Goal: Task Accomplishment & Management: Manage account settings

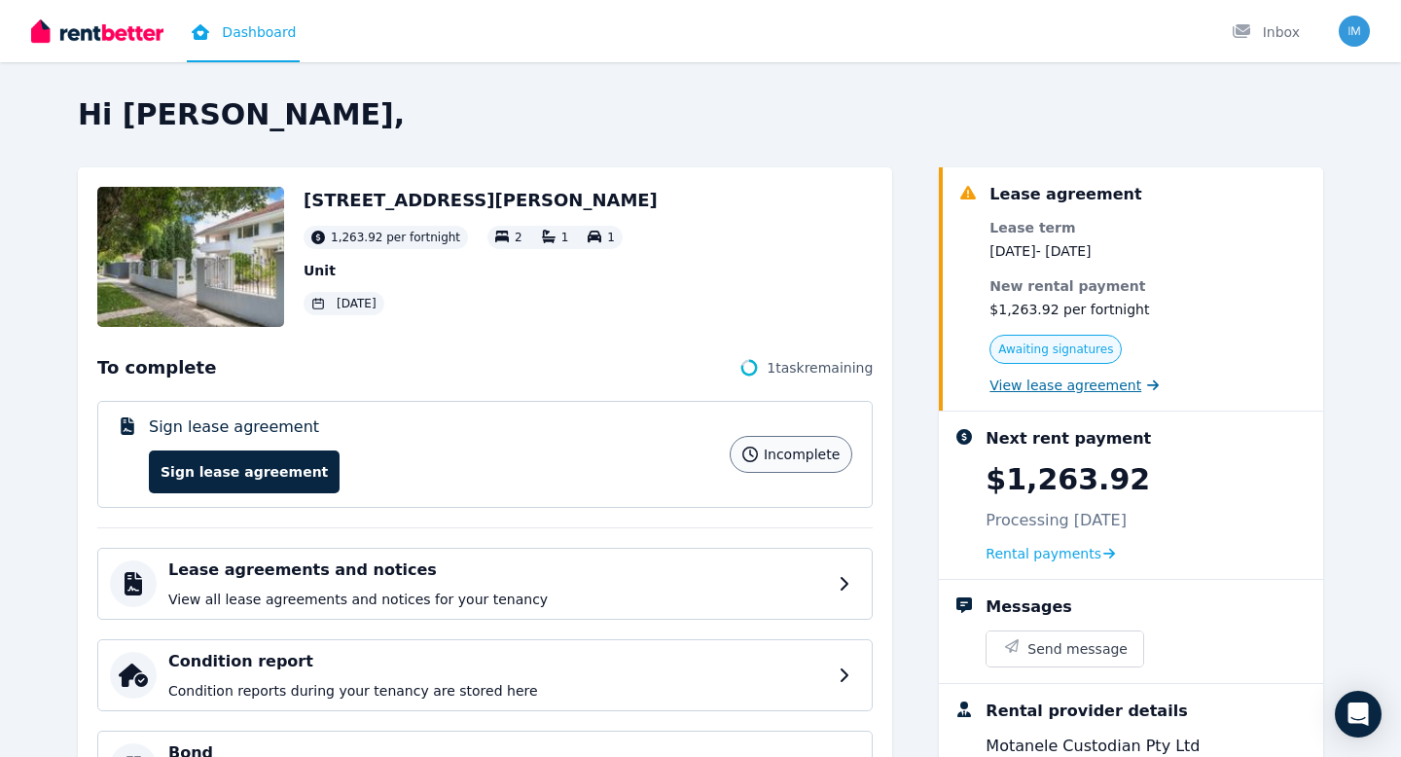
click at [1084, 381] on span "View lease agreement" at bounding box center [1065, 384] width 152 height 19
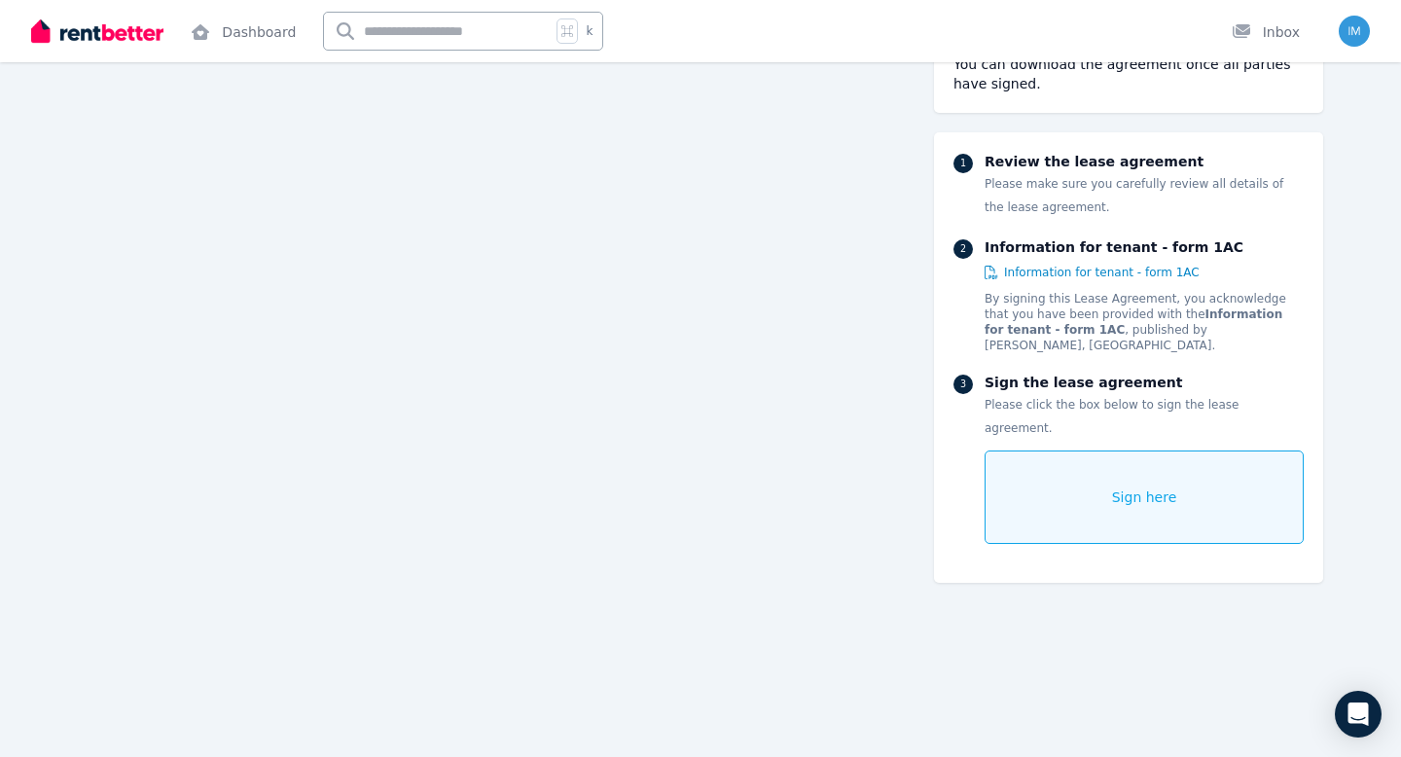
scroll to position [13006, 0]
click at [1003, 557] on div "You can download the agreement once all parties have signed. 1 Review the lease…" at bounding box center [1128, 318] width 389 height 567
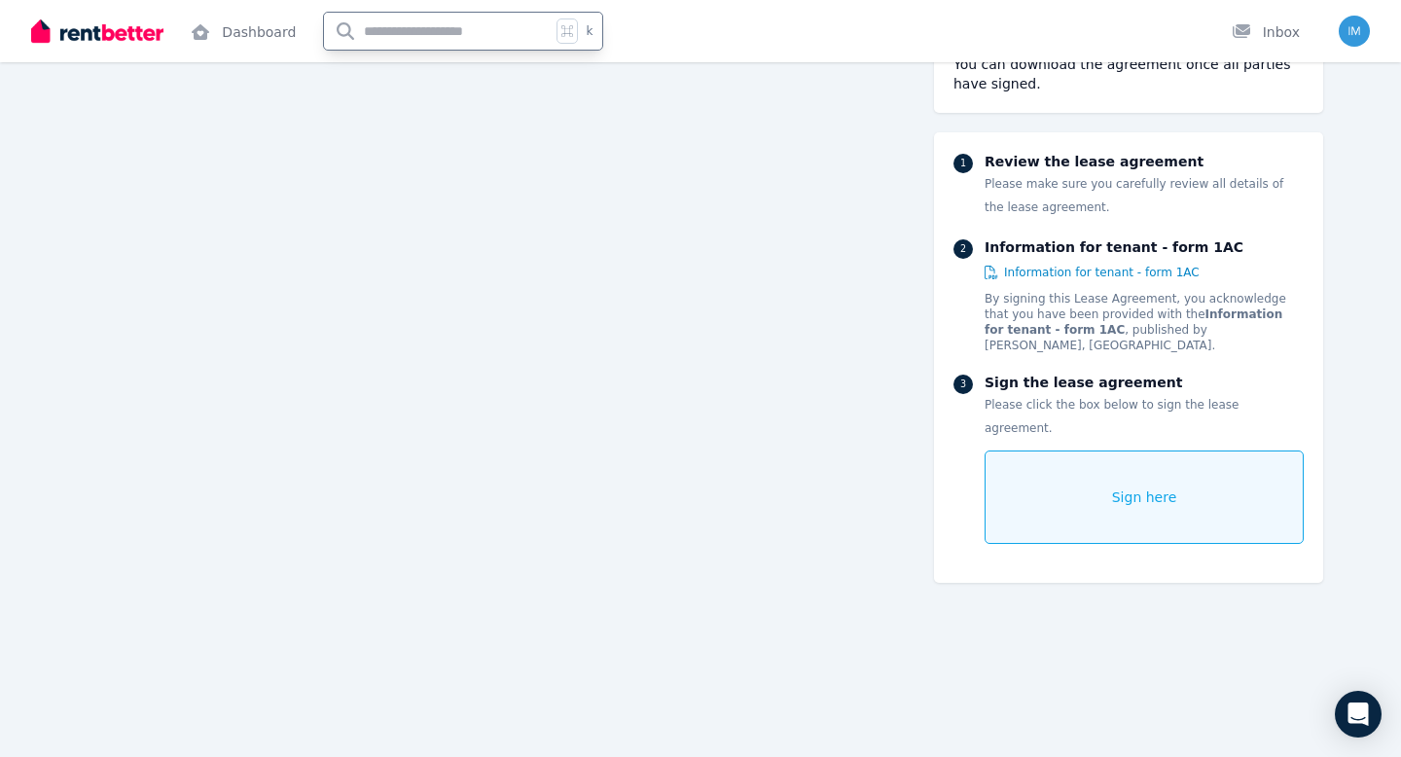
click at [446, 43] on input "text" at bounding box center [437, 31] width 227 height 37
type input "********"
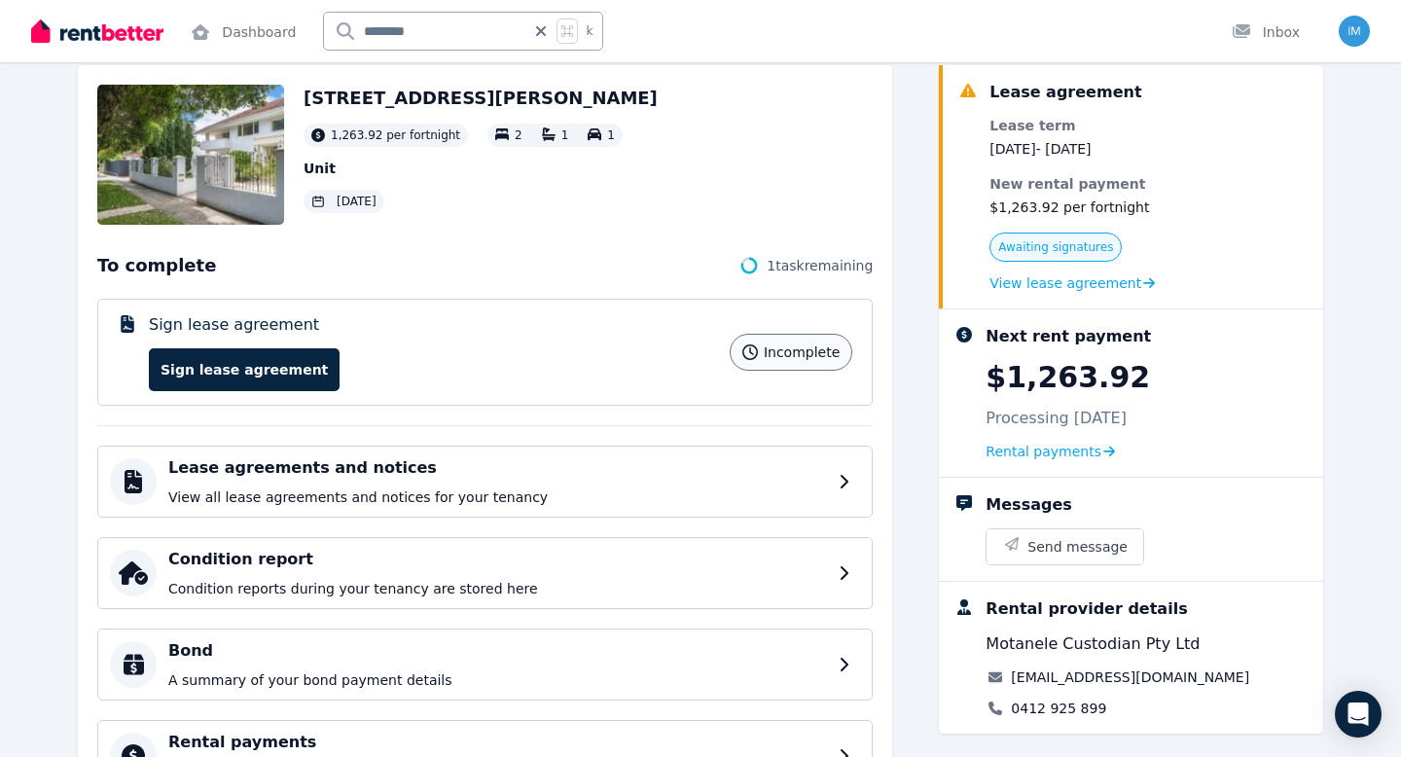
scroll to position [94, 0]
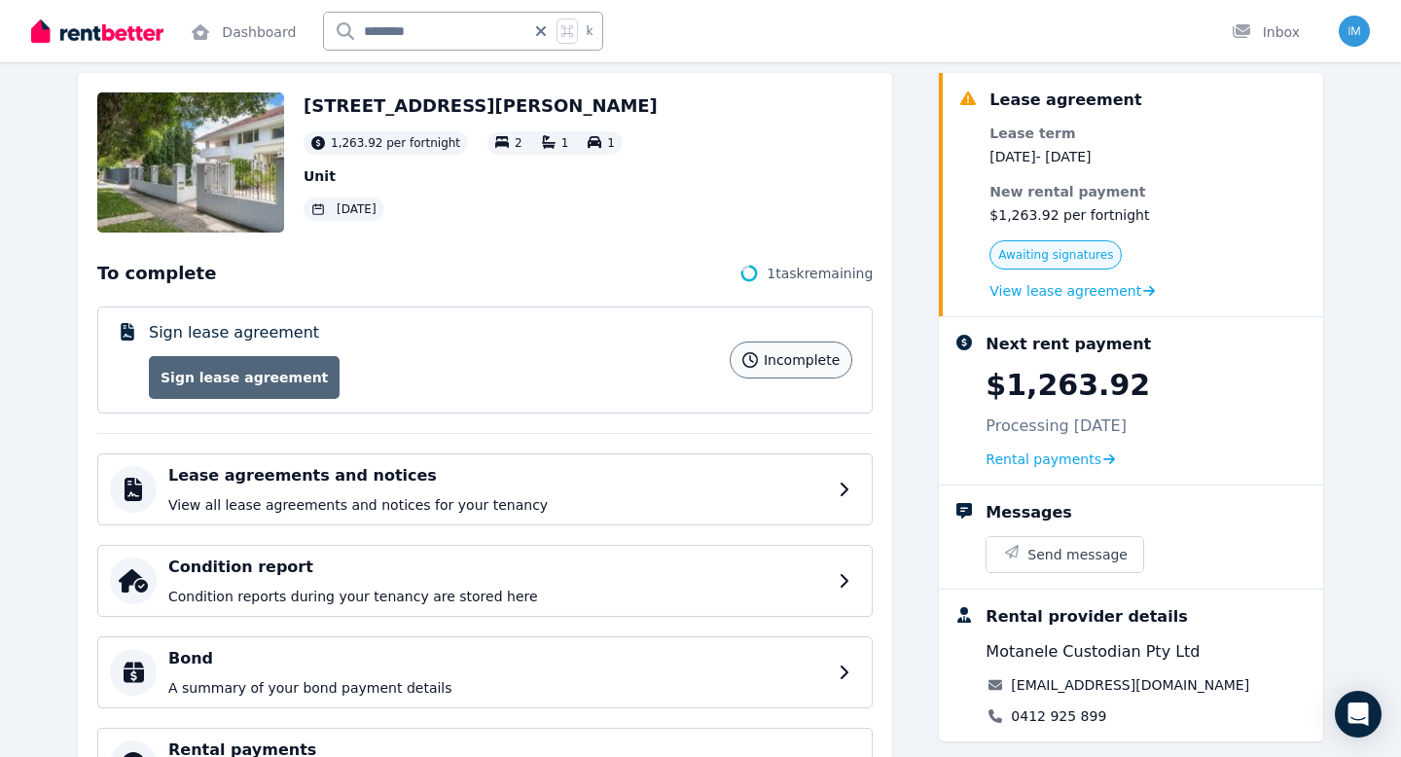
click at [285, 388] on link "Sign lease agreement" at bounding box center [244, 377] width 191 height 43
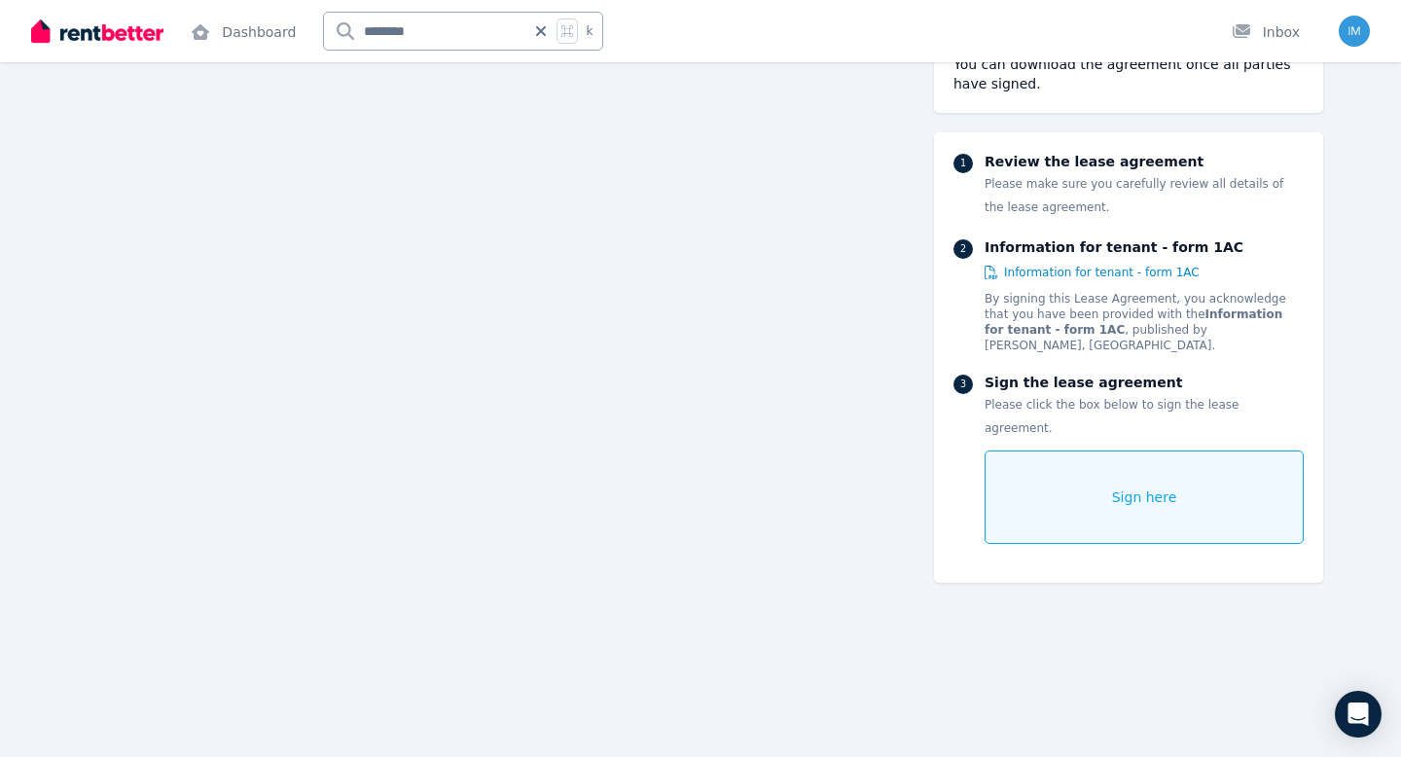
scroll to position [469, 0]
click at [1120, 450] on div "Sign here" at bounding box center [1143, 496] width 319 height 93
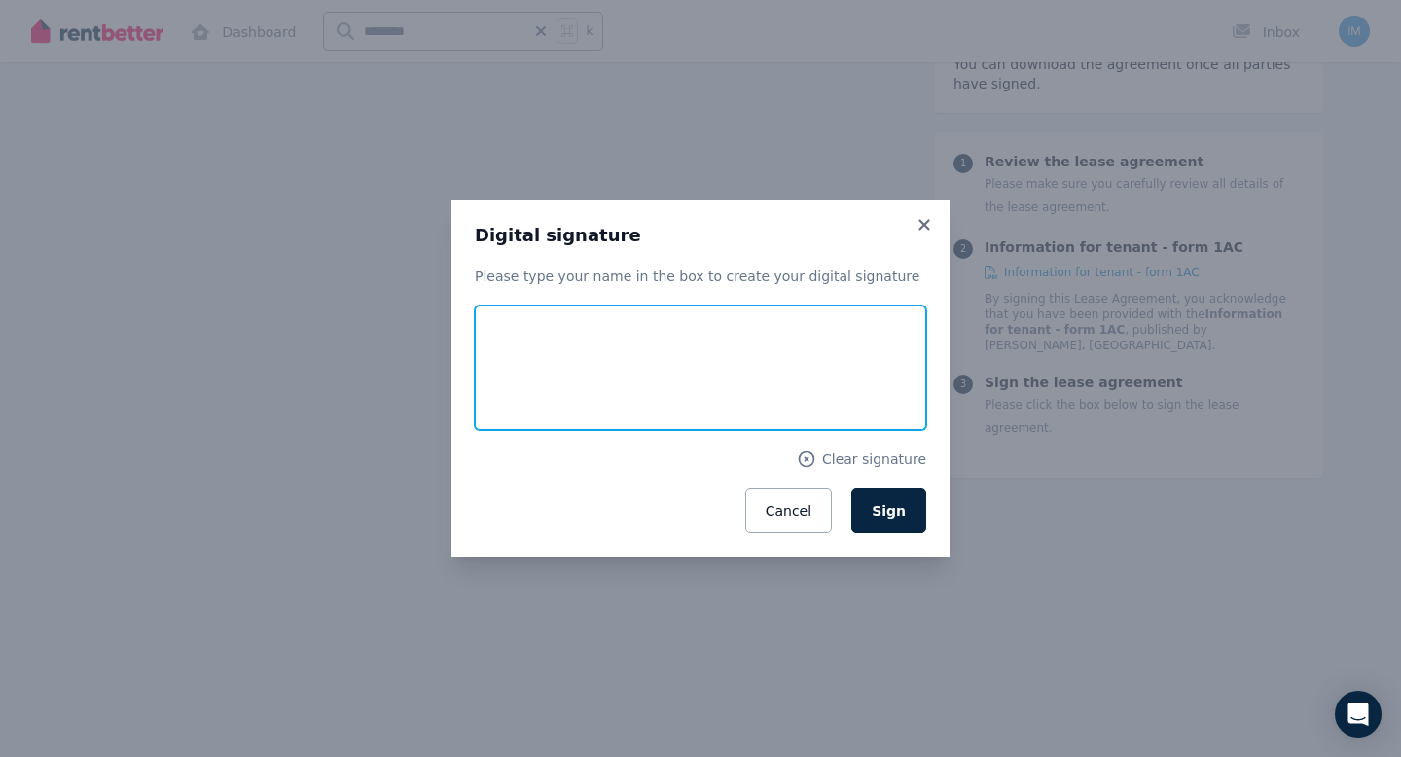
click at [749, 383] on input "text" at bounding box center [700, 367] width 451 height 125
type input "**********"
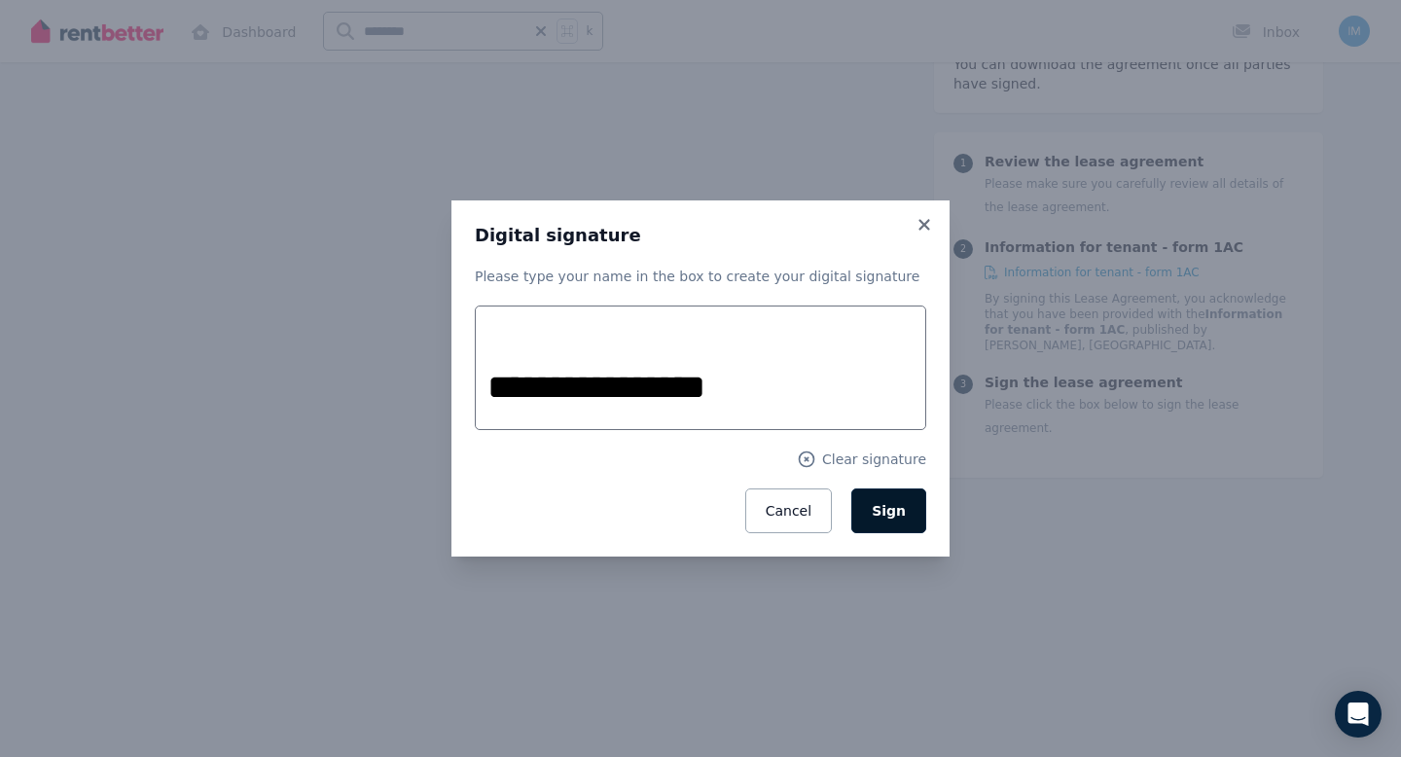
click at [897, 497] on button "Sign" at bounding box center [888, 510] width 75 height 45
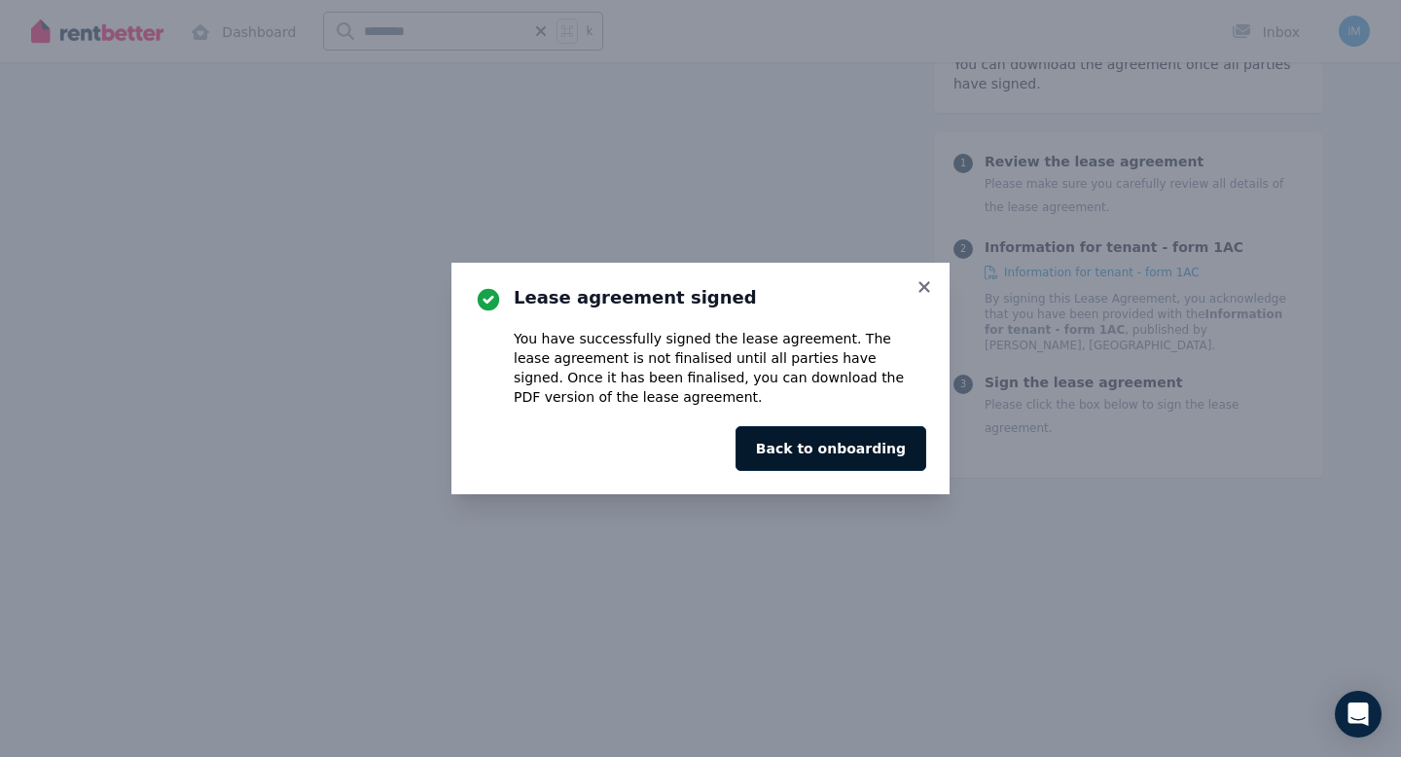
click at [848, 442] on button "Back to onboarding" at bounding box center [830, 448] width 191 height 45
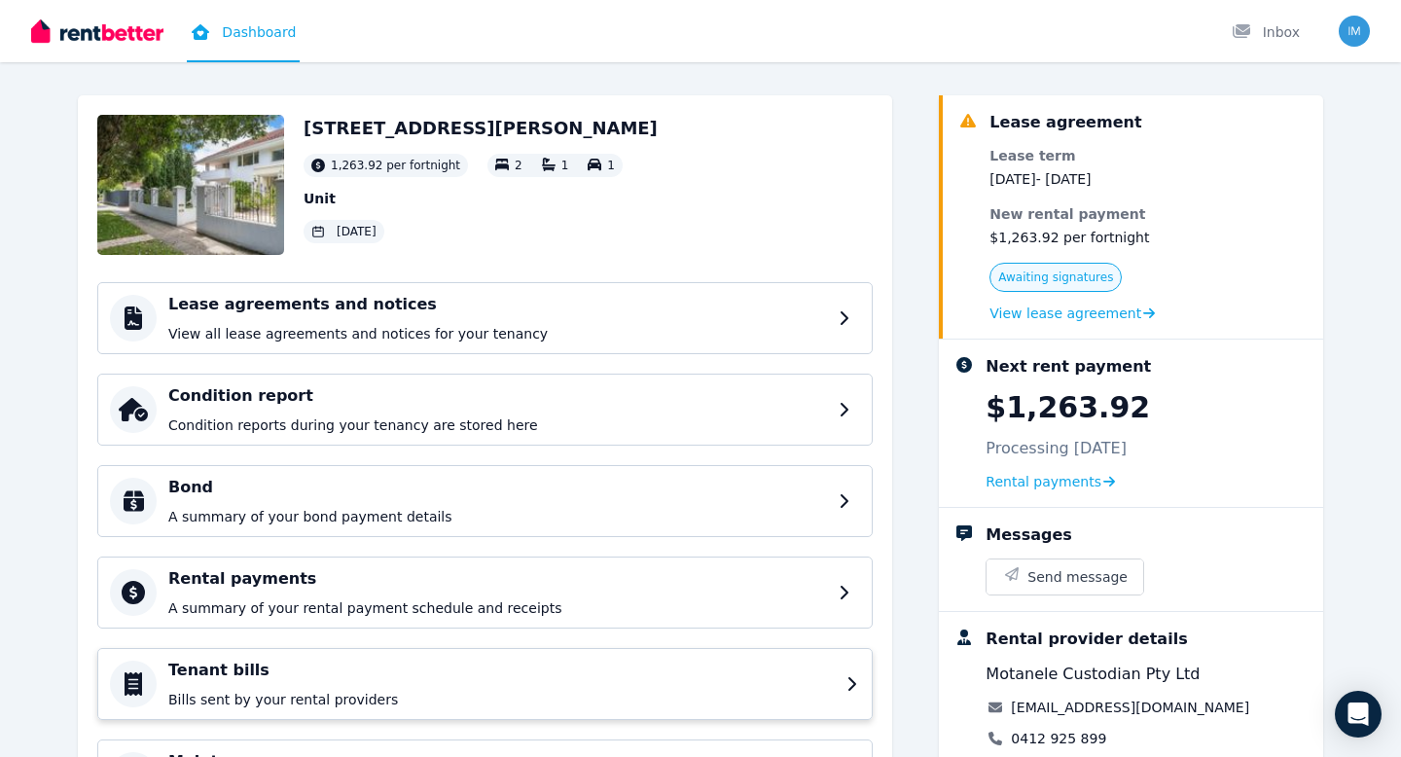
scroll to position [138, 0]
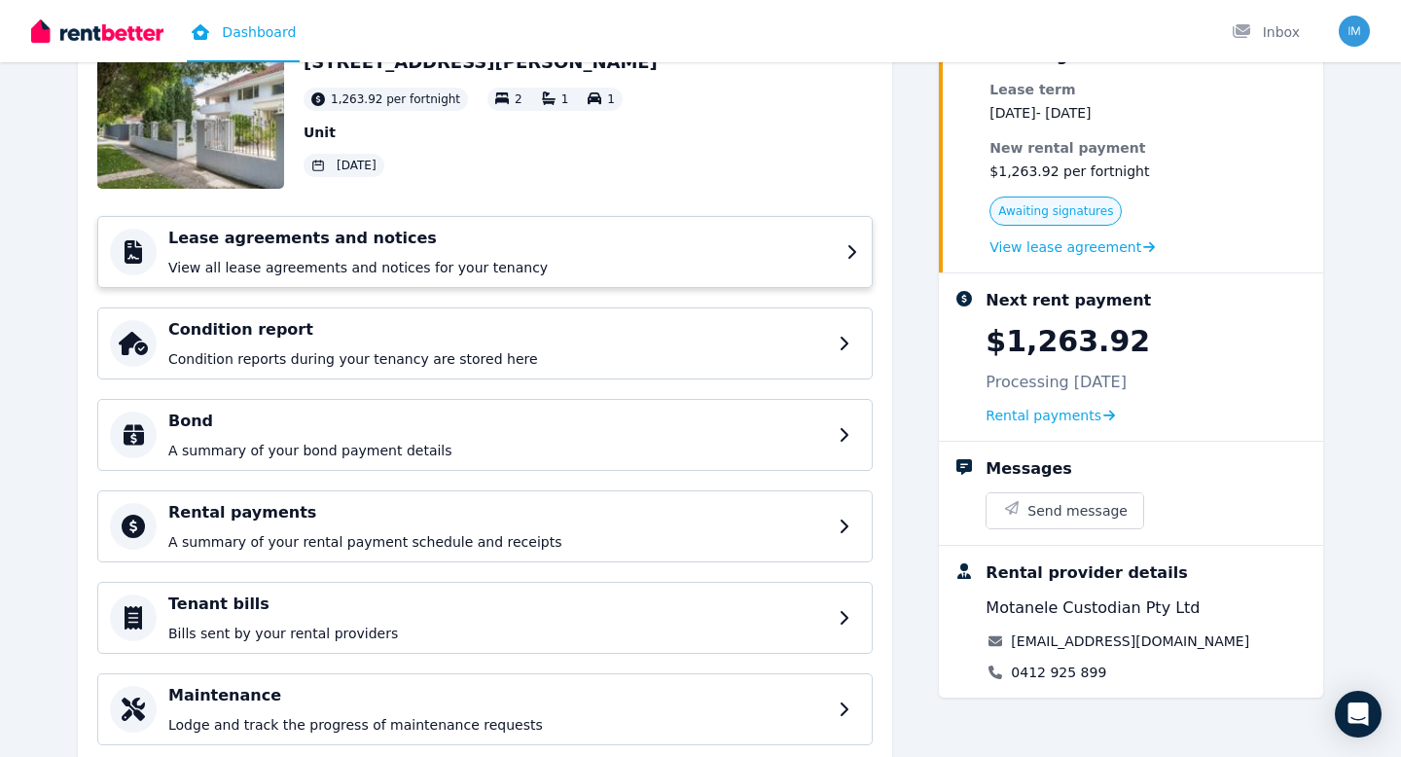
click at [860, 242] on div "Lease agreements and notices View all lease agreements and notices for your ten…" at bounding box center [484, 252] width 775 height 72
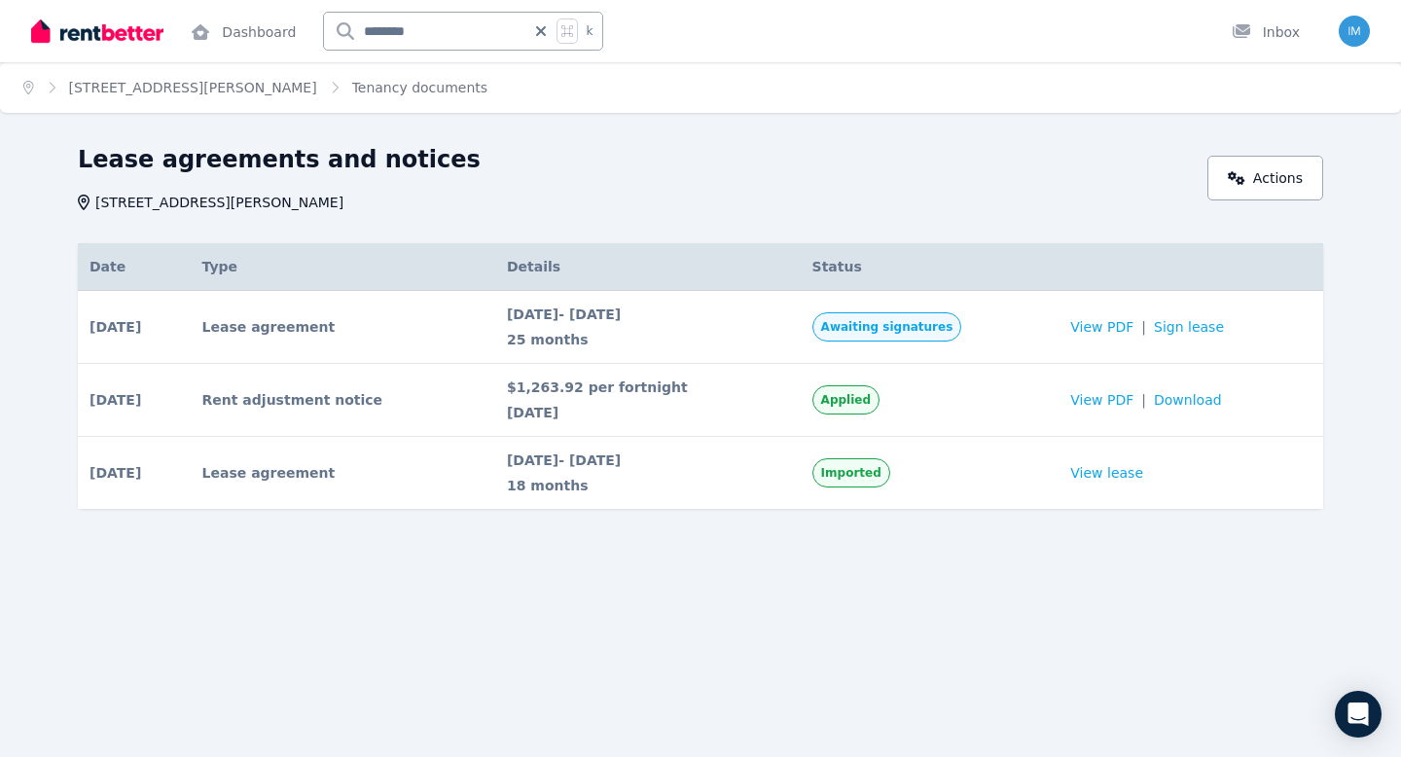
drag, startPoint x: 761, startPoint y: 516, endPoint x: 762, endPoint y: 456, distance: 59.3
click at [762, 456] on div "Date Type Details Status [DATE] # 1 Lease agreement Awaiting signatures Date [D…" at bounding box center [700, 393] width 1245 height 301
click at [762, 456] on span "[DATE] - [DATE]" at bounding box center [648, 459] width 282 height 19
drag, startPoint x: 734, startPoint y: 529, endPoint x: 707, endPoint y: 464, distance: 70.6
click at [707, 464] on div "Date Type Details Status [DATE] # 1 Lease agreement Awaiting signatures Date [D…" at bounding box center [700, 393] width 1245 height 301
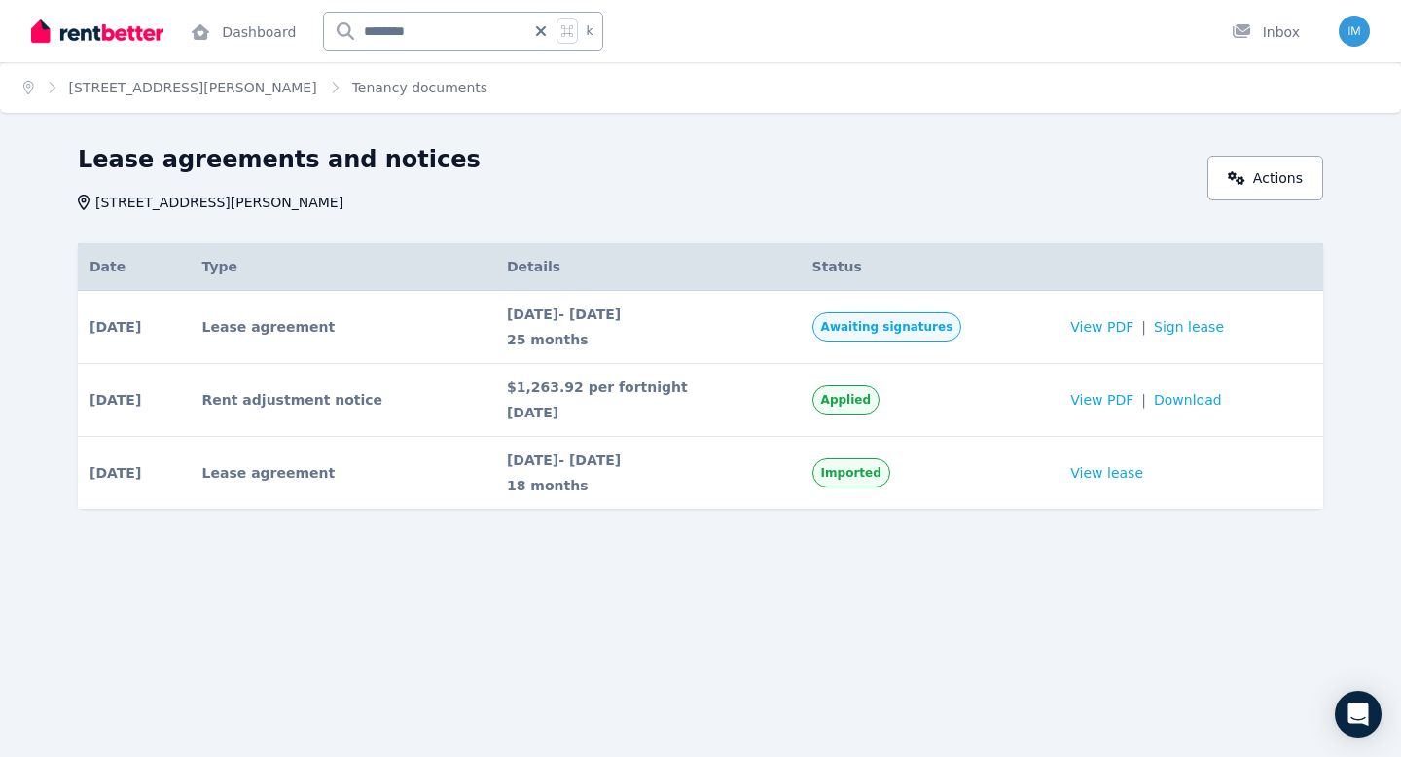
click at [707, 464] on span "[DATE] - [DATE]" at bounding box center [648, 459] width 282 height 19
drag, startPoint x: 595, startPoint y: 335, endPoint x: 527, endPoint y: 324, distance: 68.9
click at [527, 325] on div "[DATE] - [DATE] 25 months" at bounding box center [648, 326] width 282 height 45
